Goal: Task Accomplishment & Management: Manage account settings

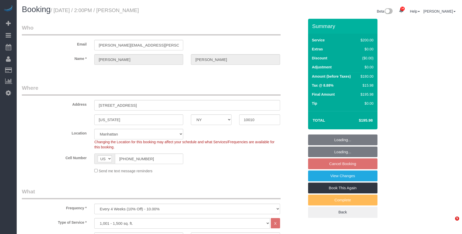
select select "NY"
select select "150"
select select "spot6"
select select "number:89"
select select "number:74"
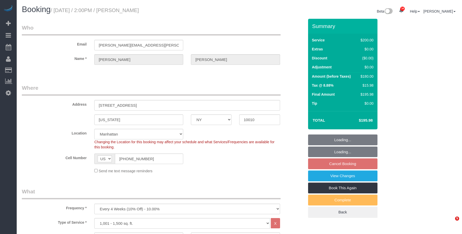
select select "number:13"
select select "number:7"
click at [348, 176] on link "View Changes" at bounding box center [342, 175] width 69 height 11
select select "NY"
select select "number:89"
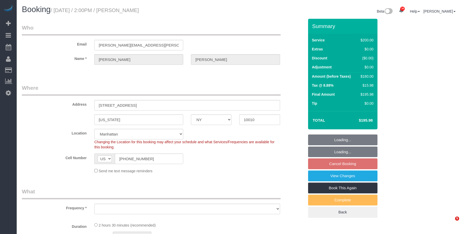
select select "number:74"
select select "number:13"
select select "number:7"
click at [326, 178] on link "View Changes" at bounding box center [342, 175] width 69 height 11
select select "object:947"
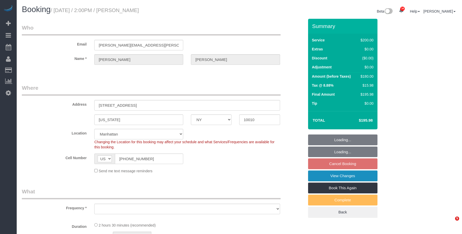
select select "150"
select select "spot7"
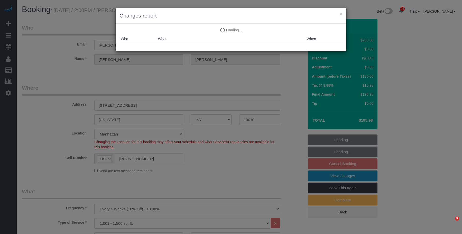
select select "object:1435"
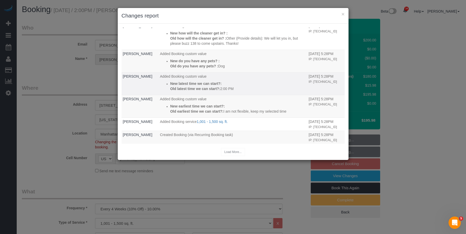
scroll to position [29, 0]
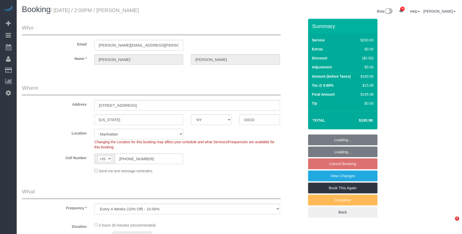
select select "NY"
select select "number:89"
select select "number:74"
select select "number:13"
select select "number:7"
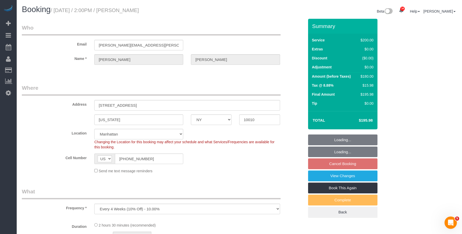
select select "object:955"
select select "string:stripe-pm_1S8kCg4VGloSiKo7GHOnHBs4"
select select "150"
select select "spot6"
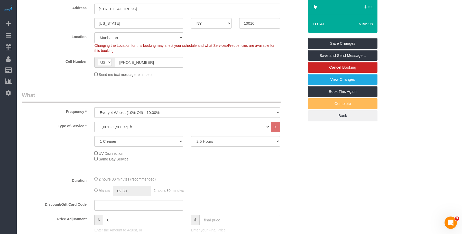
scroll to position [51, 0]
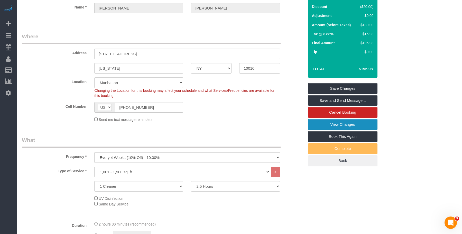
click at [310, 125] on link "View Changes" at bounding box center [342, 124] width 69 height 11
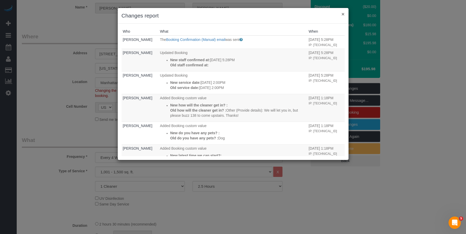
click at [344, 13] on button "×" at bounding box center [342, 13] width 3 height 5
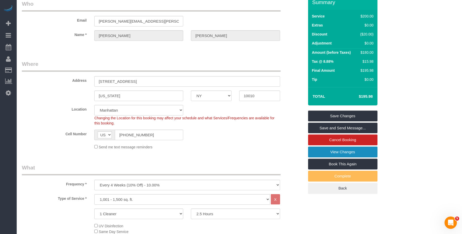
scroll to position [0, 0]
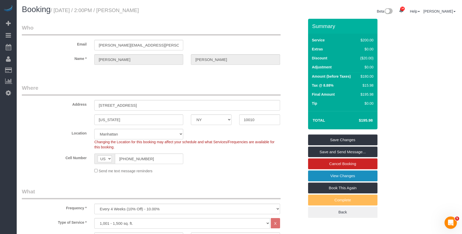
click at [323, 176] on link "View Changes" at bounding box center [342, 175] width 69 height 11
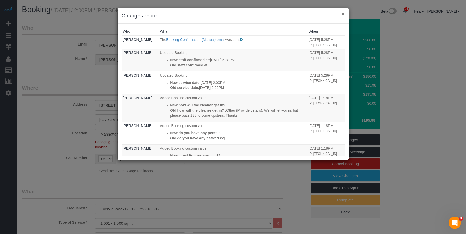
click at [344, 14] on button "×" at bounding box center [342, 13] width 3 height 5
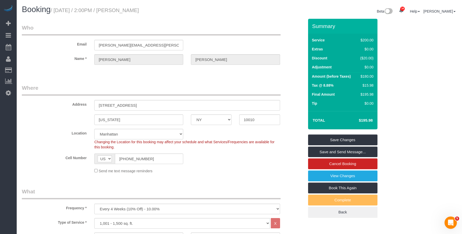
click at [199, 95] on legend "Where" at bounding box center [151, 90] width 259 height 12
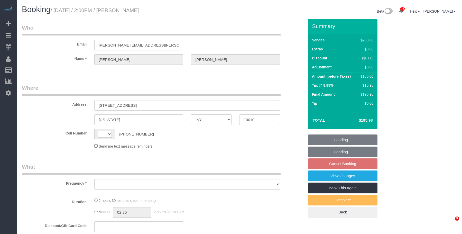
select select "NY"
select select "number:89"
select select "number:74"
select select "number:13"
select select "number:7"
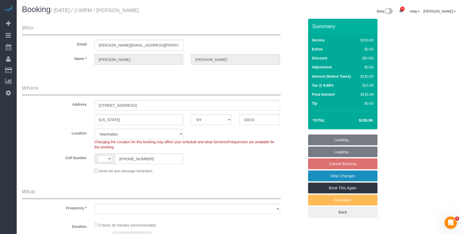
select select "string:US"
select select "object:947"
select select "string:stripe-pm_1S8kCg4VGloSiKo7GHOnHBs4"
select select "150"
select select "spot7"
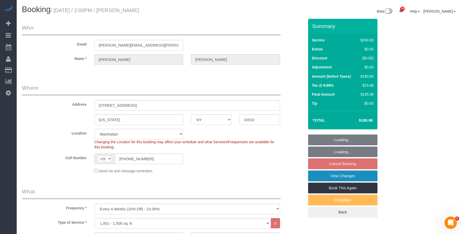
select select "object:1418"
click at [329, 176] on link "View Changes" at bounding box center [342, 175] width 69 height 11
